Goal: Task Accomplishment & Management: Manage account settings

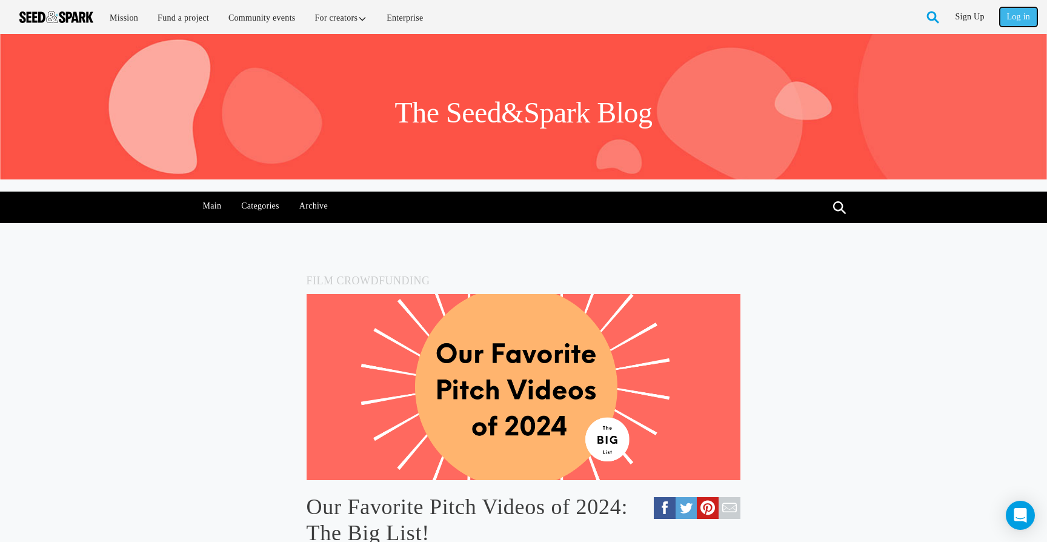
click at [1015, 13] on link "Log in" at bounding box center [1019, 16] width 38 height 19
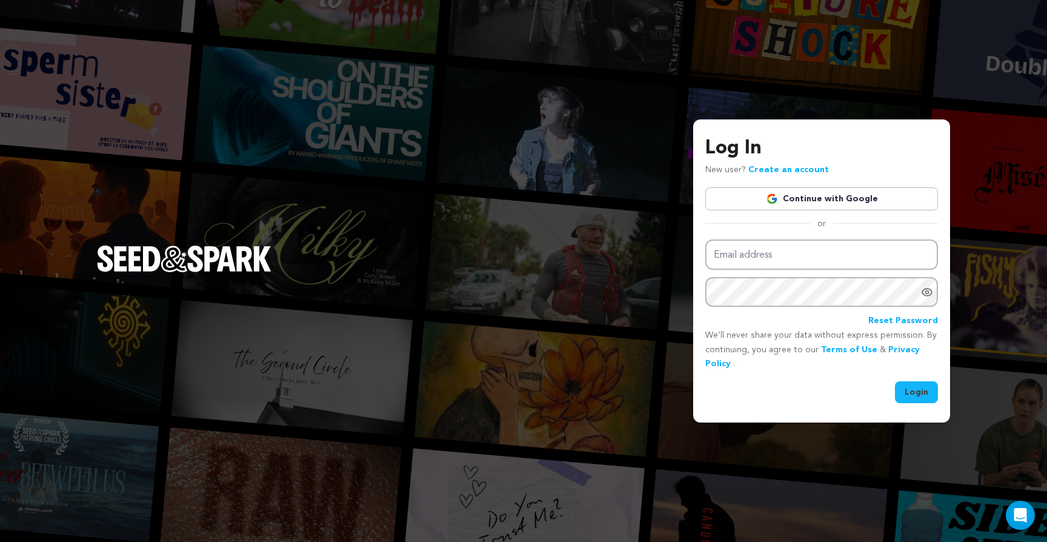
type input "arthauzproductions@gmail.com"
click at [906, 392] on button "Login" at bounding box center [916, 392] width 43 height 22
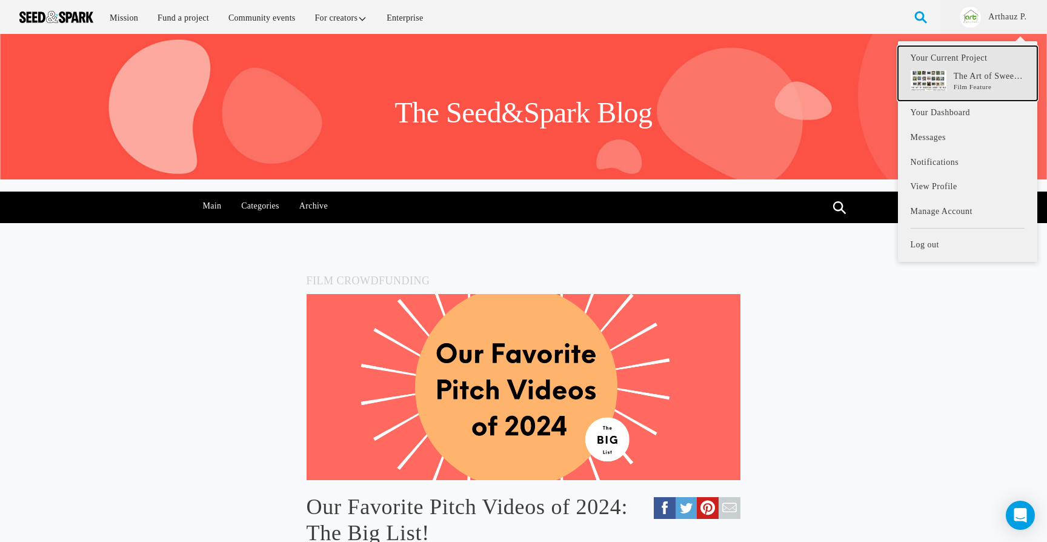
click at [976, 53] on link "Your Current Project The Art of Sweeping Under The Rug Film Feature" at bounding box center [967, 73] width 139 height 55
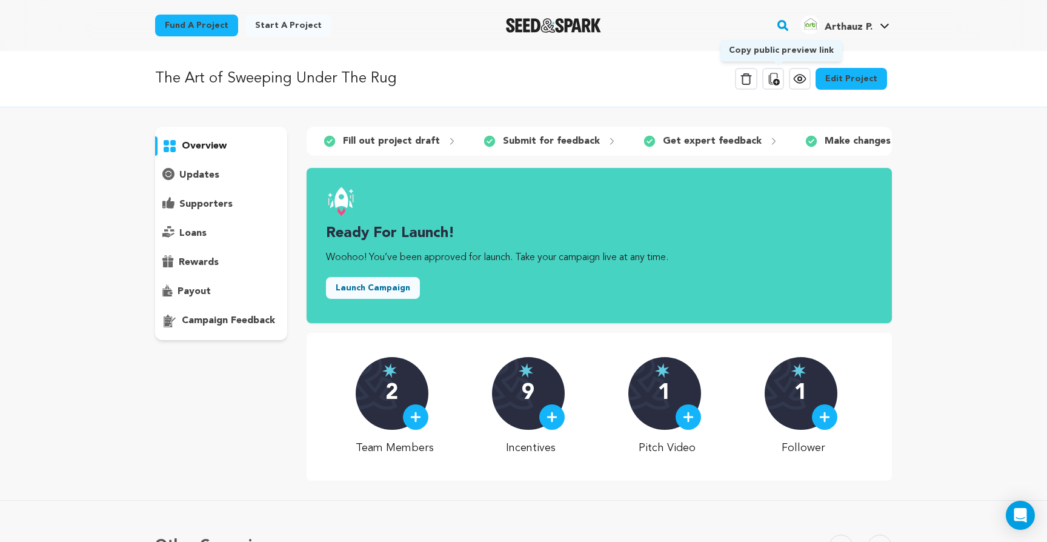
click at [780, 82] on icon at bounding box center [773, 79] width 15 height 15
click at [403, 287] on button "Launch Campaign" at bounding box center [373, 288] width 94 height 22
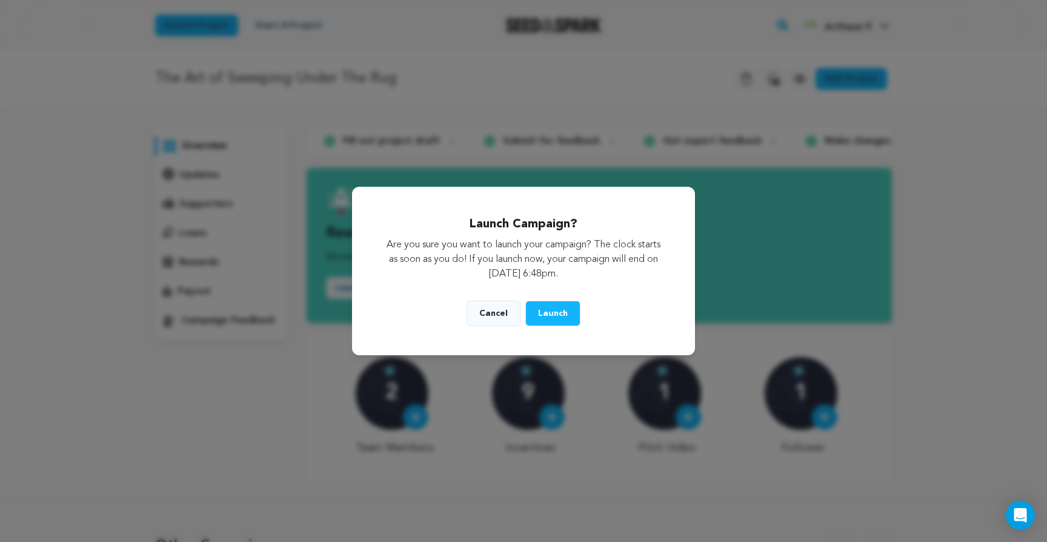
click at [442, 281] on p "Are you sure you want to launch your campaign? The clock starts as soon as you …" at bounding box center [523, 260] width 284 height 44
click at [553, 313] on span "Launch" at bounding box center [553, 313] width 30 height 8
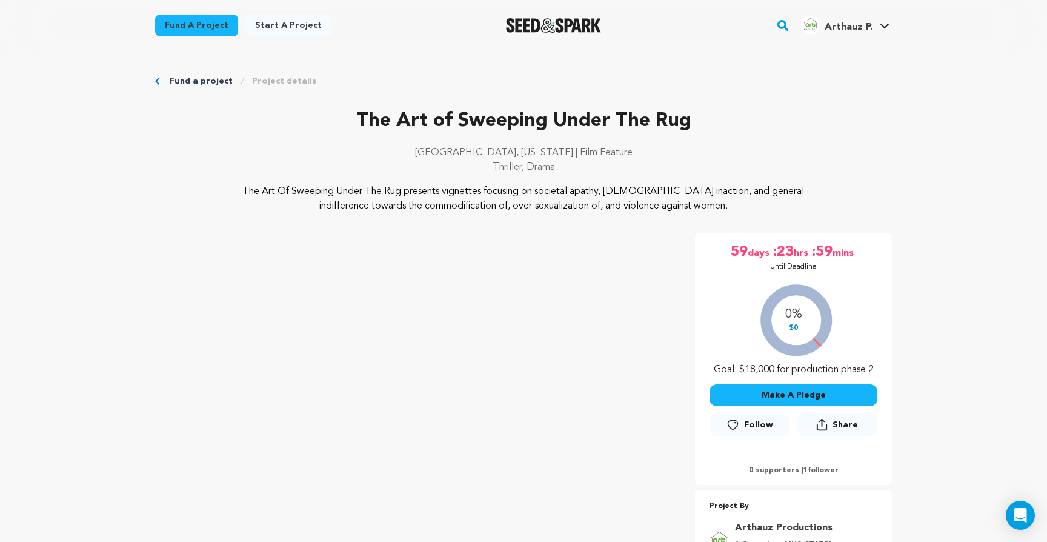
click at [545, 23] on img "Seed&Spark Homepage" at bounding box center [553, 25] width 95 height 15
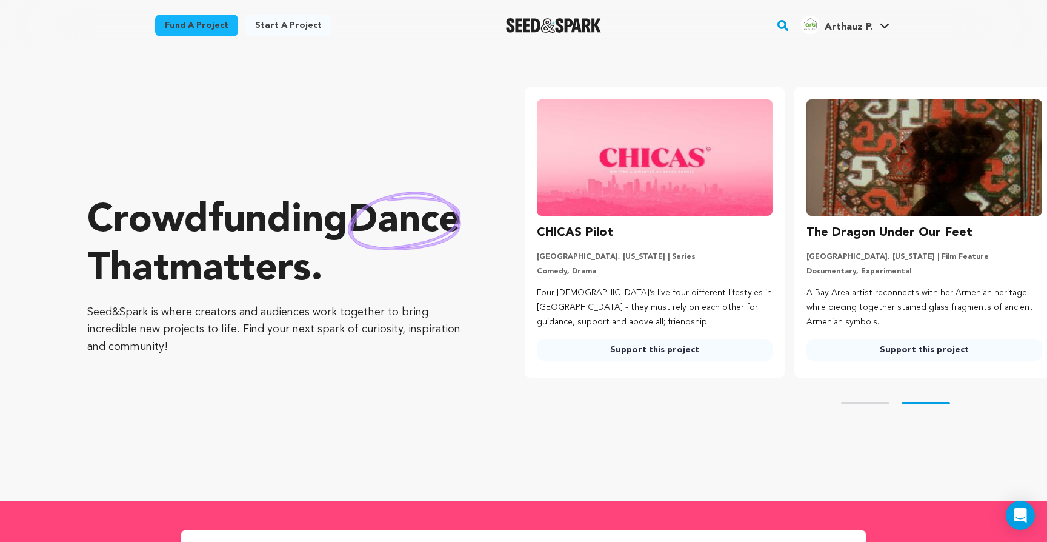
scroll to position [0, 279]
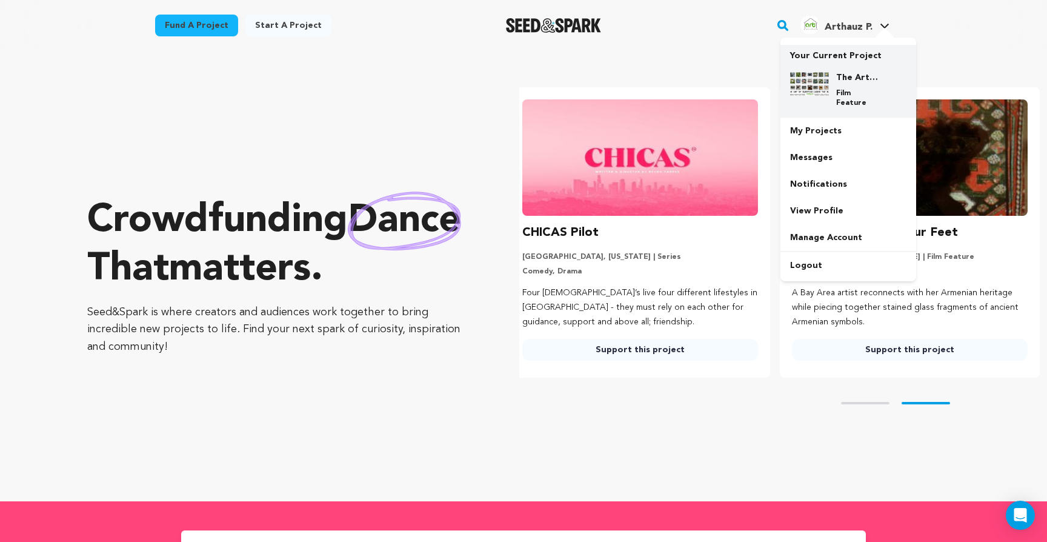
click at [820, 76] on img at bounding box center [809, 84] width 39 height 24
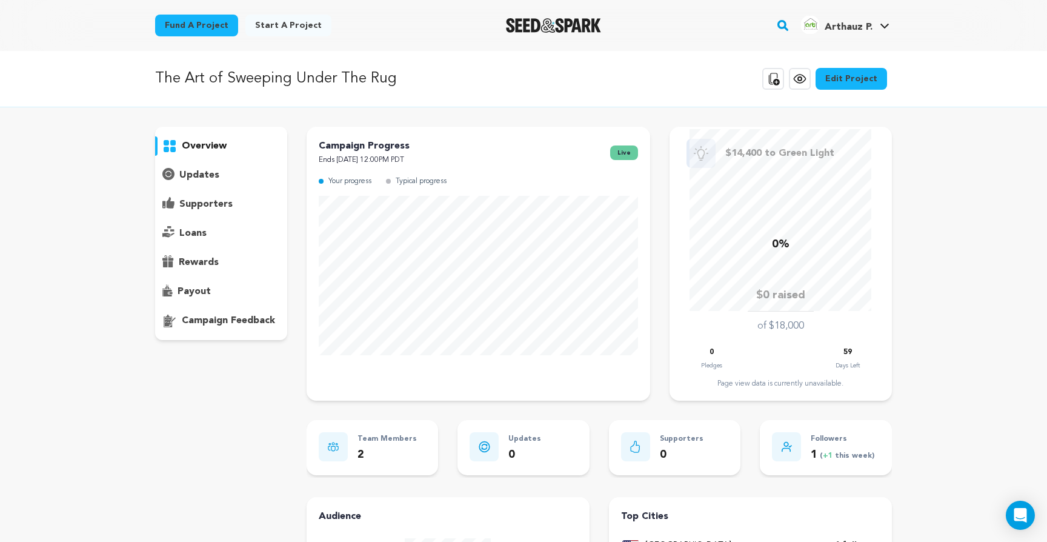
click at [208, 177] on p "updates" at bounding box center [199, 175] width 40 height 15
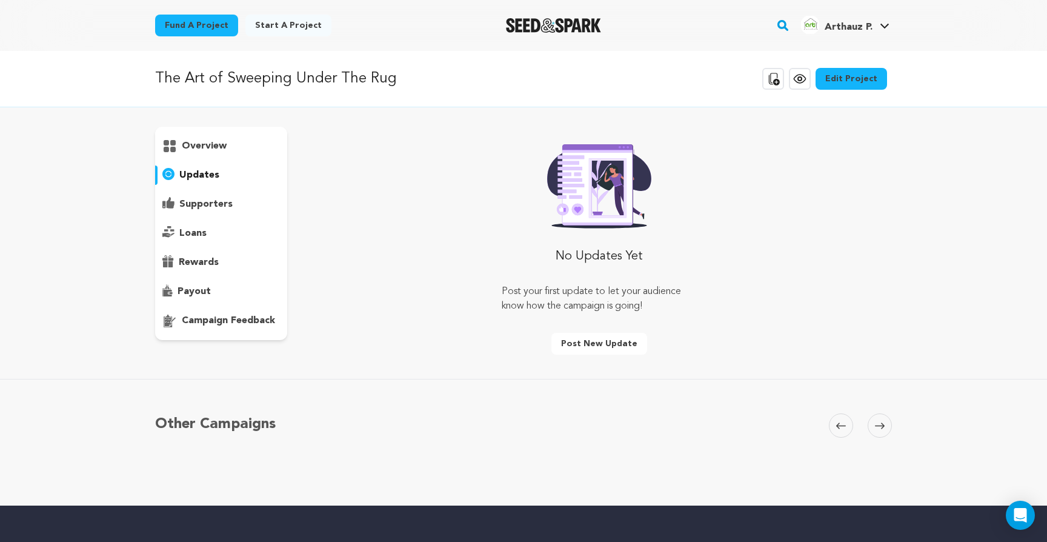
click at [207, 202] on p "supporters" at bounding box center [205, 204] width 53 height 15
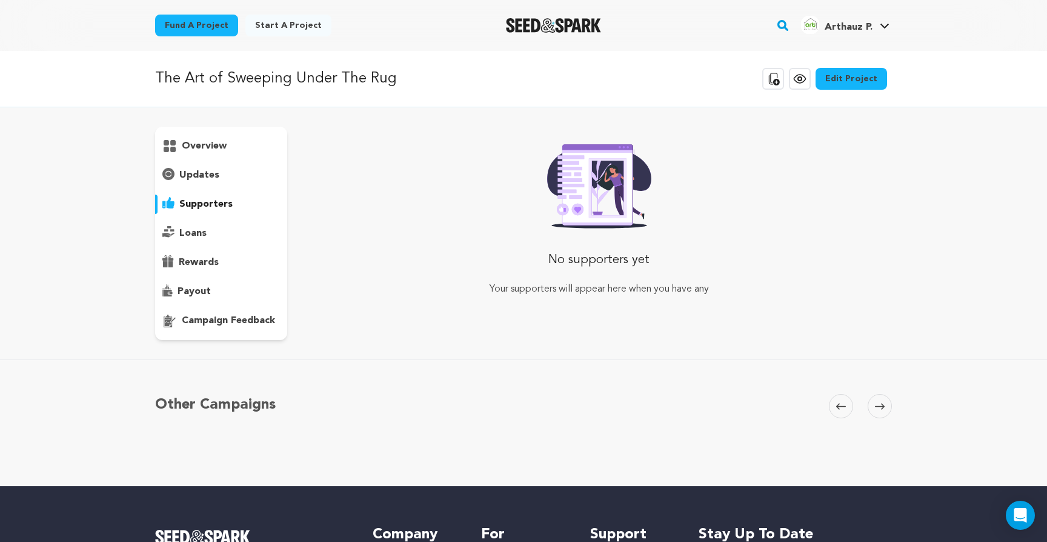
click at [207, 235] on div "loans" at bounding box center [221, 233] width 132 height 19
click at [209, 176] on p "updates" at bounding box center [199, 175] width 40 height 15
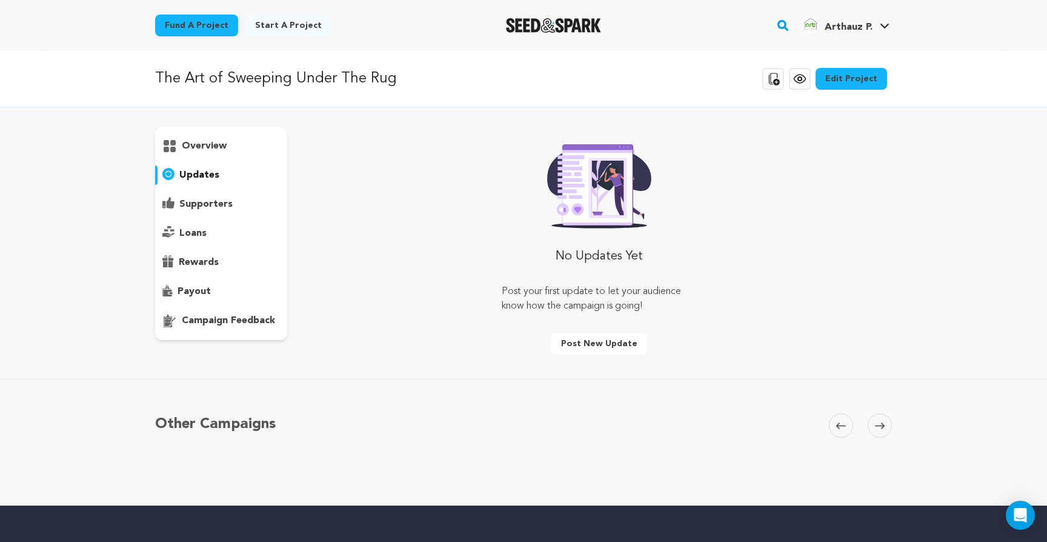
click at [213, 155] on div "overview" at bounding box center [221, 145] width 132 height 19
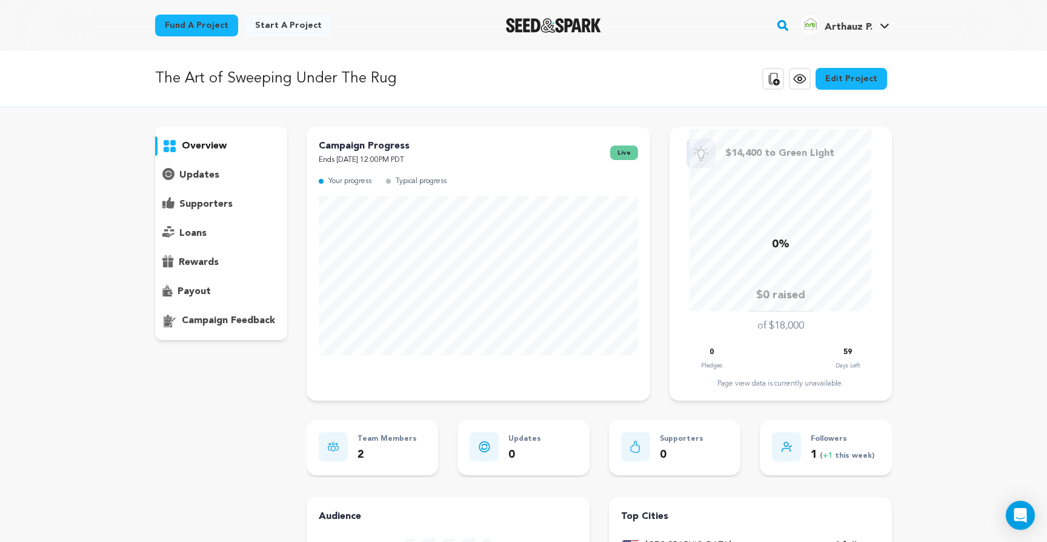
click at [214, 235] on div "loans" at bounding box center [221, 233] width 132 height 19
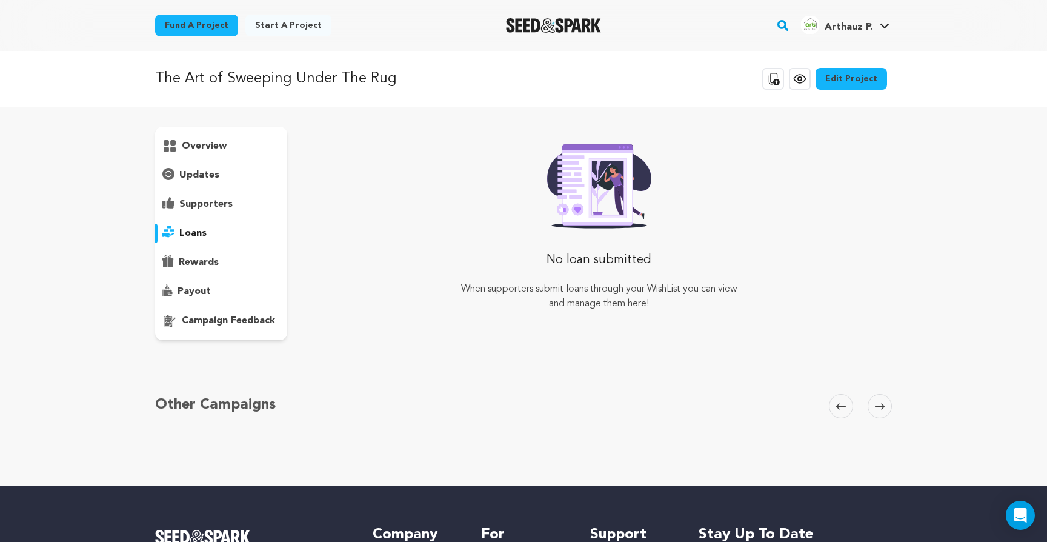
click at [207, 273] on div "overview" at bounding box center [221, 233] width 132 height 213
click at [208, 252] on div "overview" at bounding box center [221, 233] width 132 height 213
click at [198, 253] on div "rewards" at bounding box center [221, 262] width 132 height 19
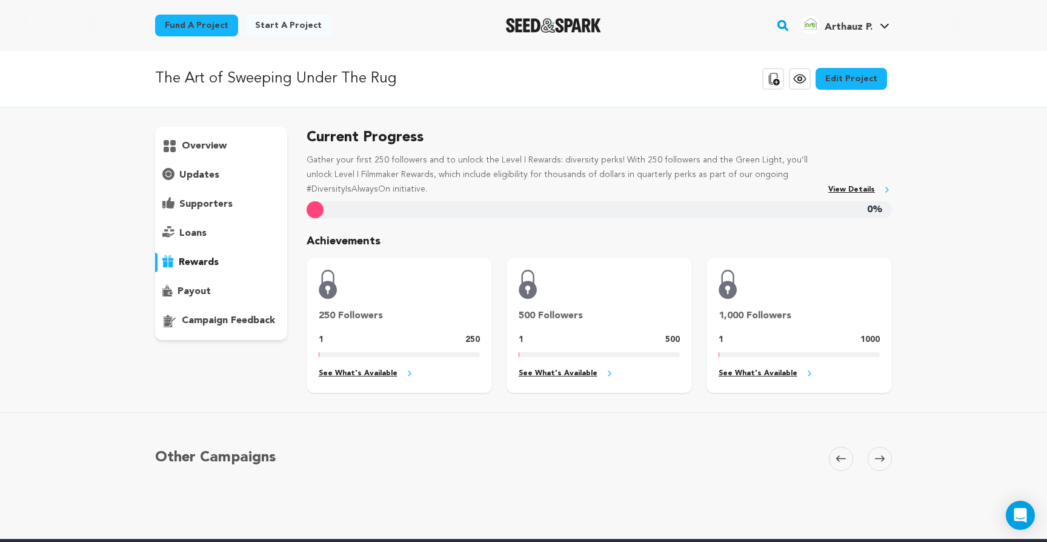
click at [199, 216] on div "overview" at bounding box center [221, 233] width 132 height 213
click at [202, 276] on div "overview" at bounding box center [221, 233] width 132 height 213
click at [198, 295] on p "payout" at bounding box center [194, 291] width 33 height 15
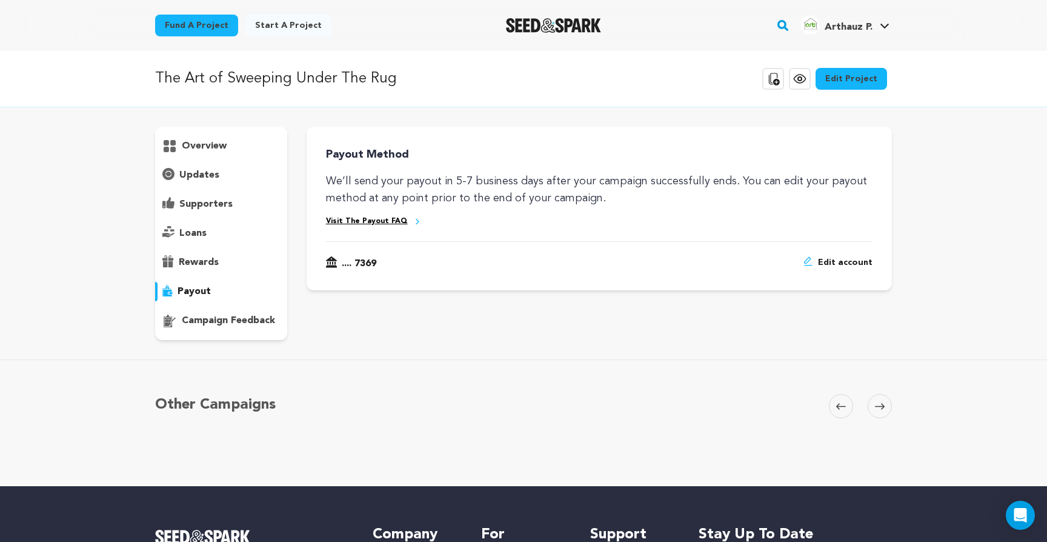
click at [194, 319] on p "campaign feedback" at bounding box center [228, 320] width 93 height 15
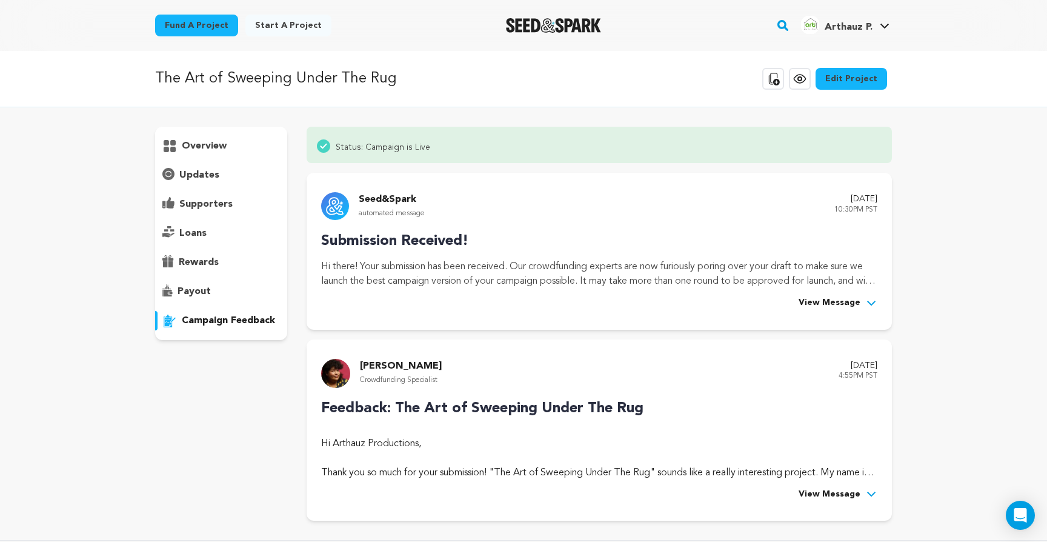
click at [212, 148] on p "overview" at bounding box center [204, 146] width 45 height 15
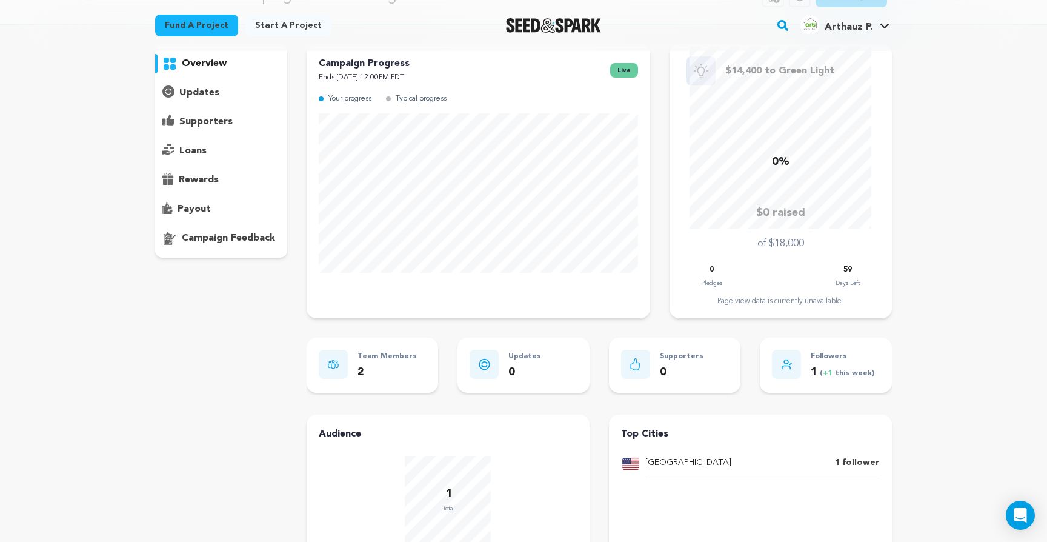
scroll to position [84, 0]
click at [840, 368] on span "( +1 this week)" at bounding box center [846, 371] width 57 height 7
click at [790, 361] on icon at bounding box center [787, 362] width 10 height 11
click at [829, 356] on p "Followers" at bounding box center [843, 355] width 64 height 14
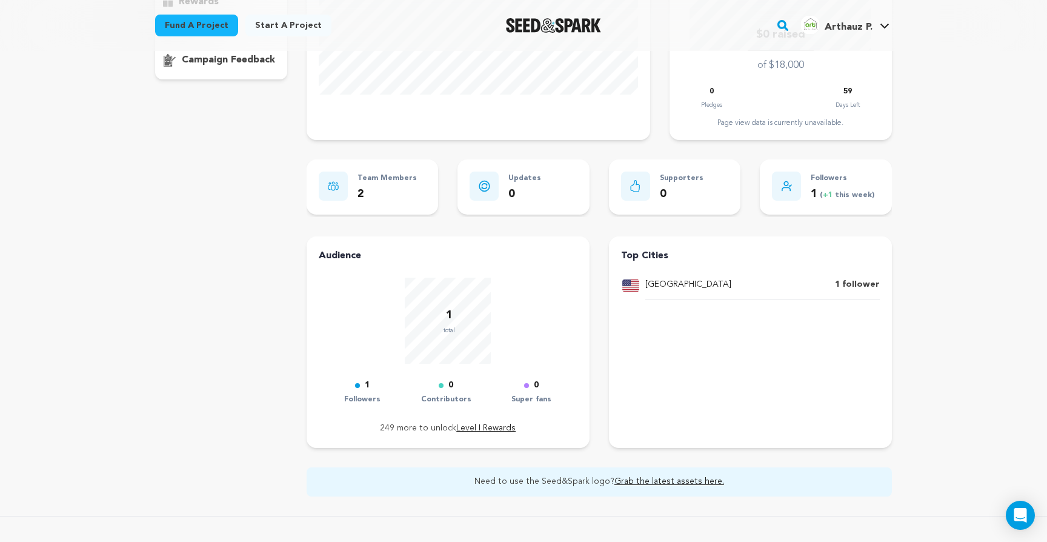
scroll to position [270, 0]
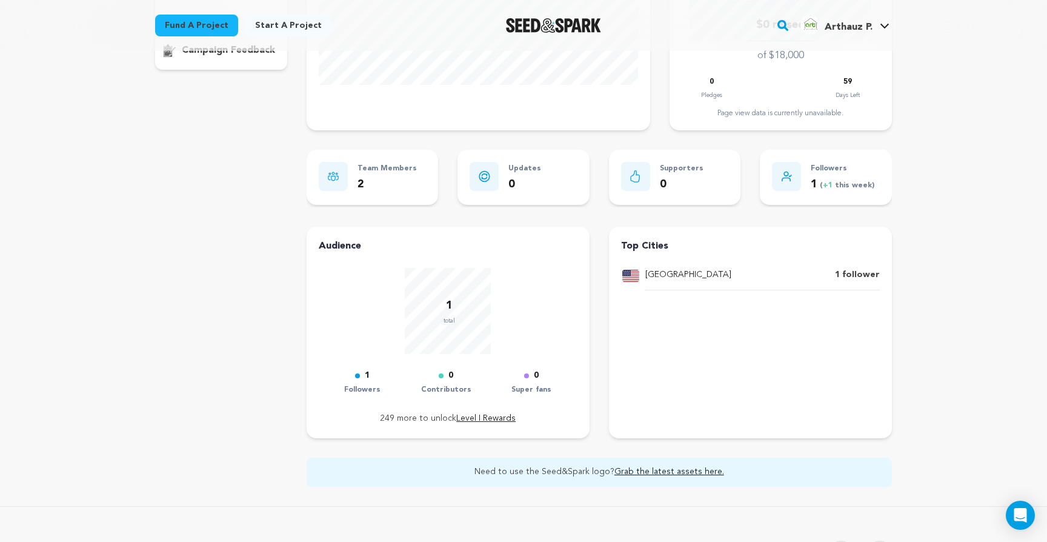
click at [362, 382] on div "1" at bounding box center [362, 375] width 36 height 15
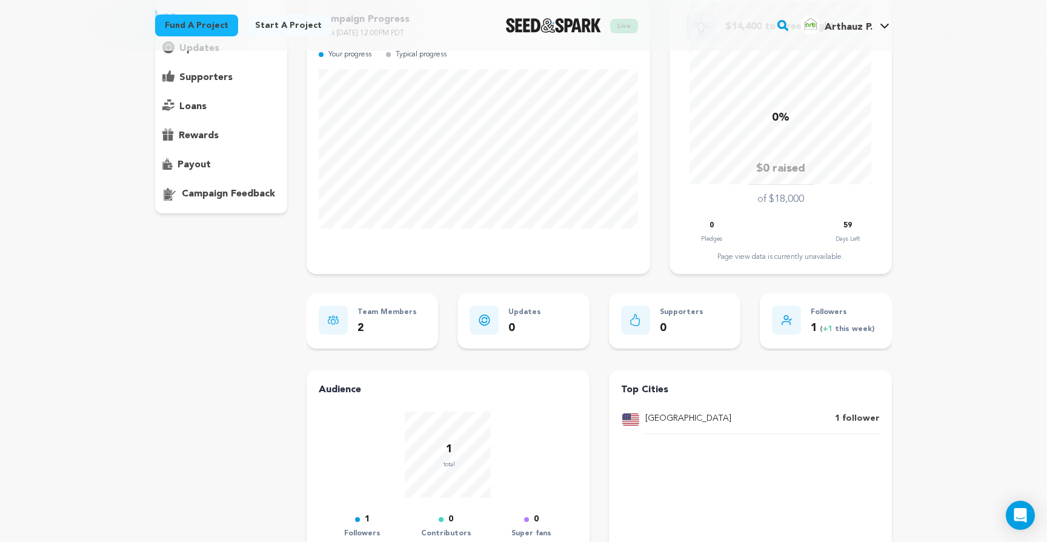
scroll to position [0, 0]
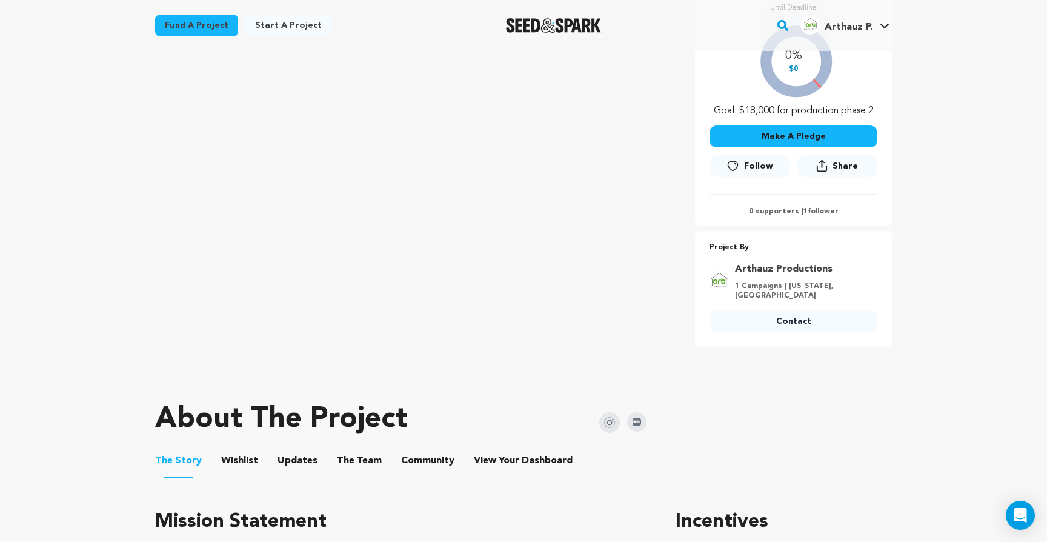
scroll to position [259, 0]
click at [297, 461] on button "Updates" at bounding box center [297, 462] width 29 height 29
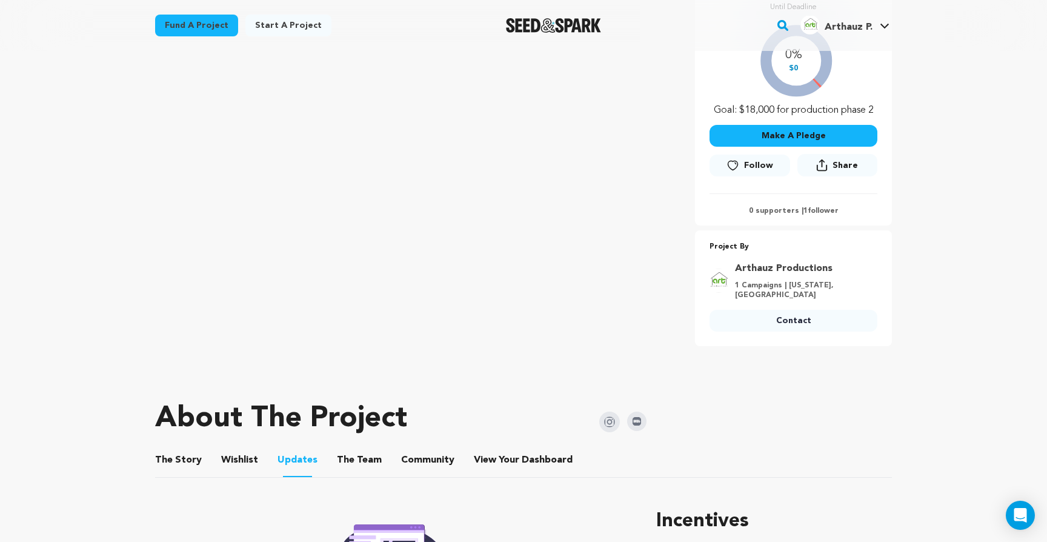
click at [360, 462] on button "The Team" at bounding box center [359, 462] width 29 height 29
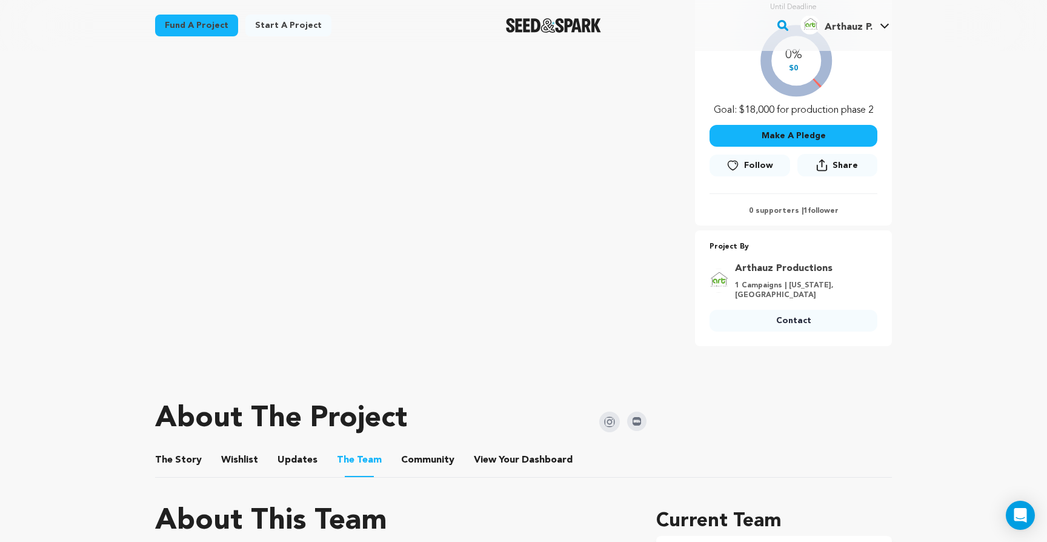
click at [217, 467] on ul "The Story The Story Wishlist Wishlist Updates Updates The Team The Team Communi…" at bounding box center [523, 460] width 737 height 35
click at [227, 464] on button "Wishlist" at bounding box center [239, 462] width 29 height 29
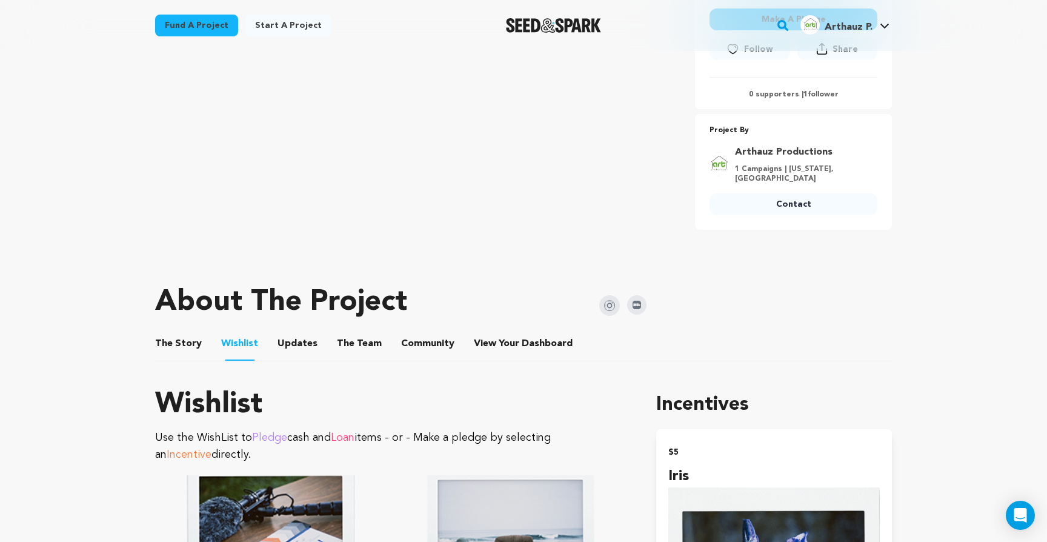
scroll to position [377, 0]
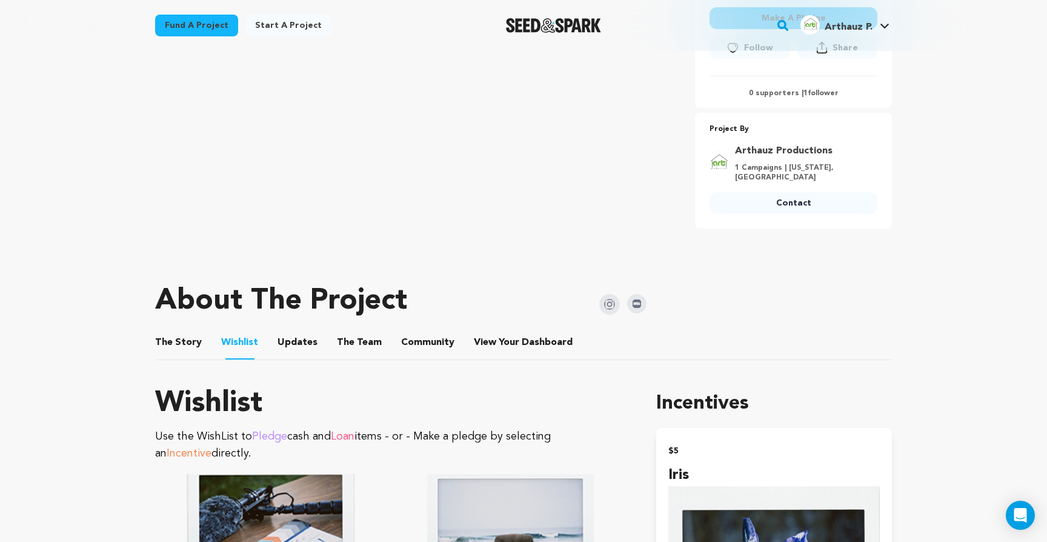
click at [363, 334] on button "The Team" at bounding box center [359, 344] width 29 height 29
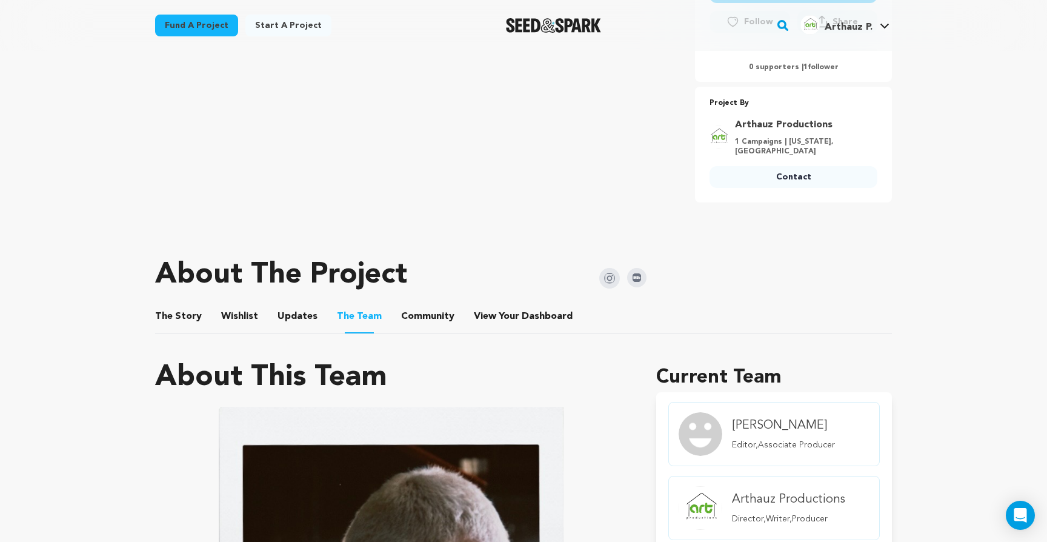
scroll to position [404, 0]
click at [230, 321] on button "Wishlist" at bounding box center [239, 318] width 29 height 29
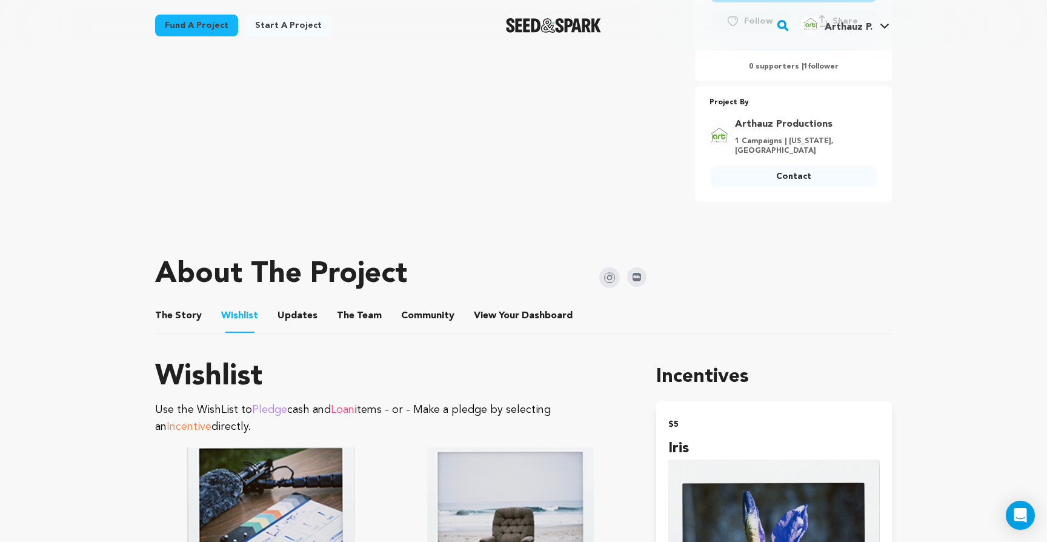
click at [172, 282] on h1 "About The Project" at bounding box center [281, 274] width 252 height 29
click at [181, 300] on li "The Story The Story" at bounding box center [178, 316] width 47 height 34
click at [177, 310] on button "The Story" at bounding box center [178, 318] width 29 height 29
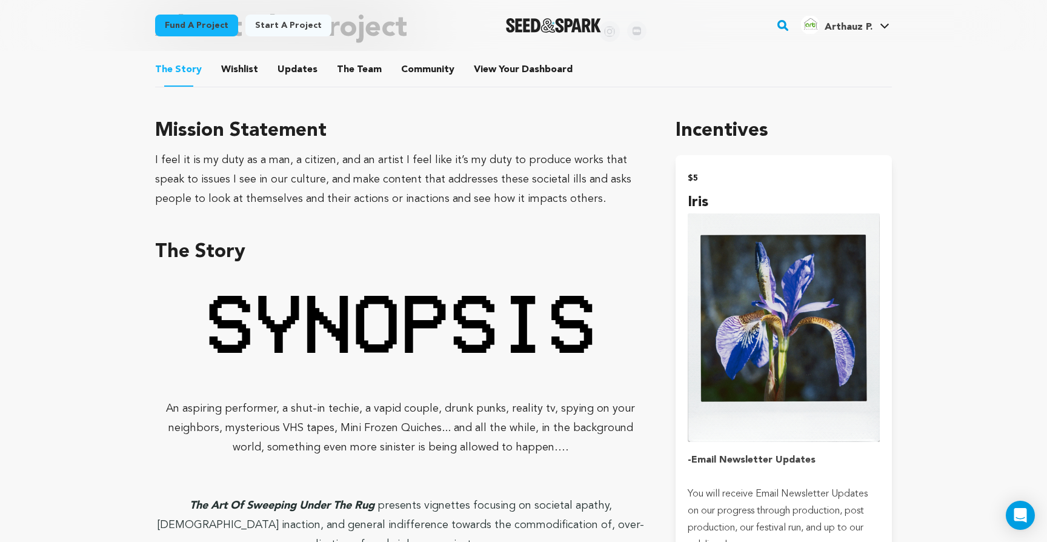
scroll to position [664, 0]
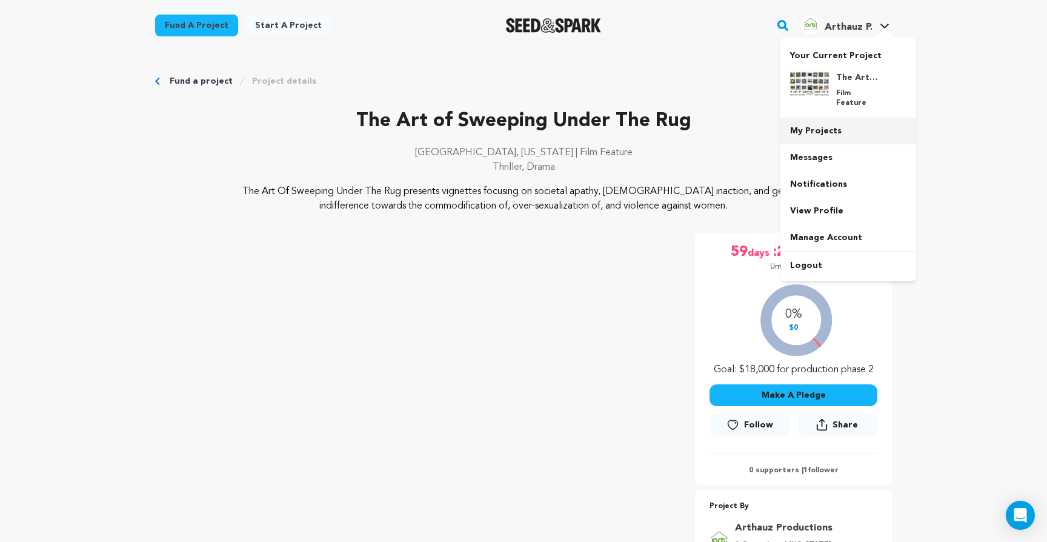
click at [815, 119] on link "My Projects" at bounding box center [849, 131] width 136 height 27
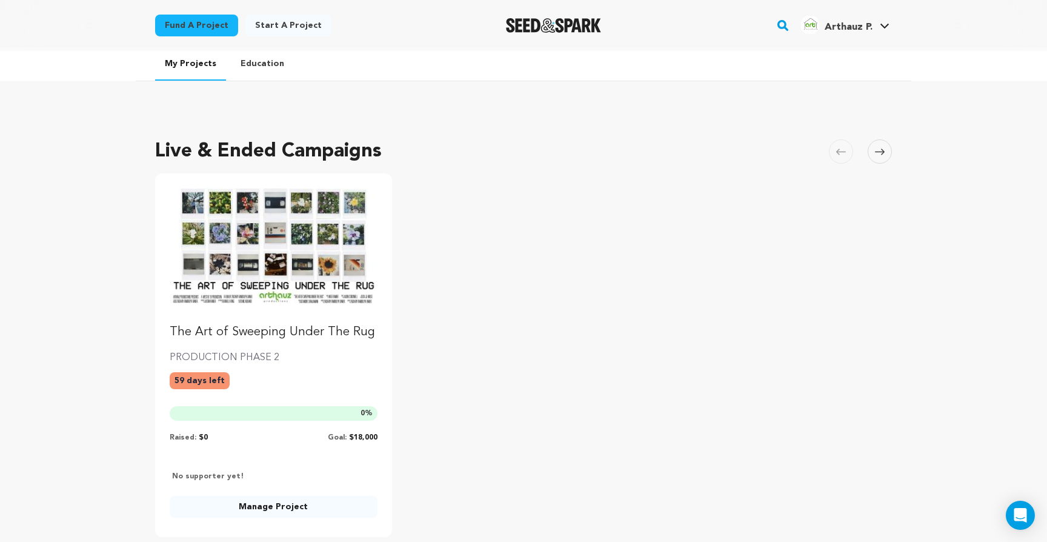
scroll to position [45, 0]
